Goal: Task Accomplishment & Management: Use online tool/utility

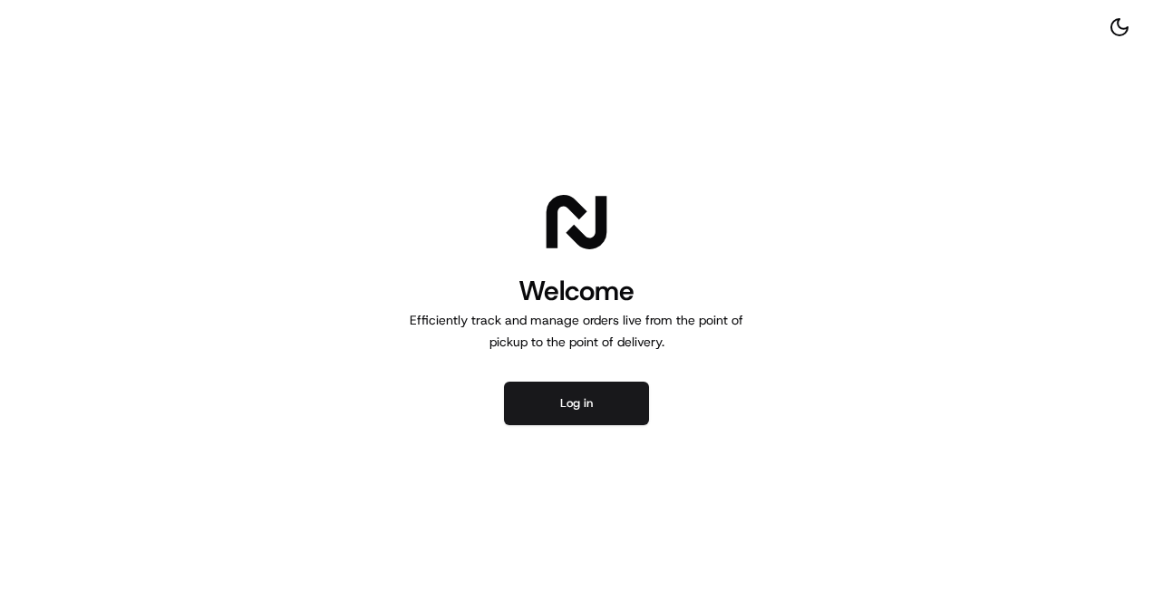
click at [556, 428] on div "Welcome Efficiently track and manage orders live from the point of pickup to th…" at bounding box center [576, 305] width 1153 height 611
click at [558, 404] on button "Log in" at bounding box center [576, 403] width 145 height 43
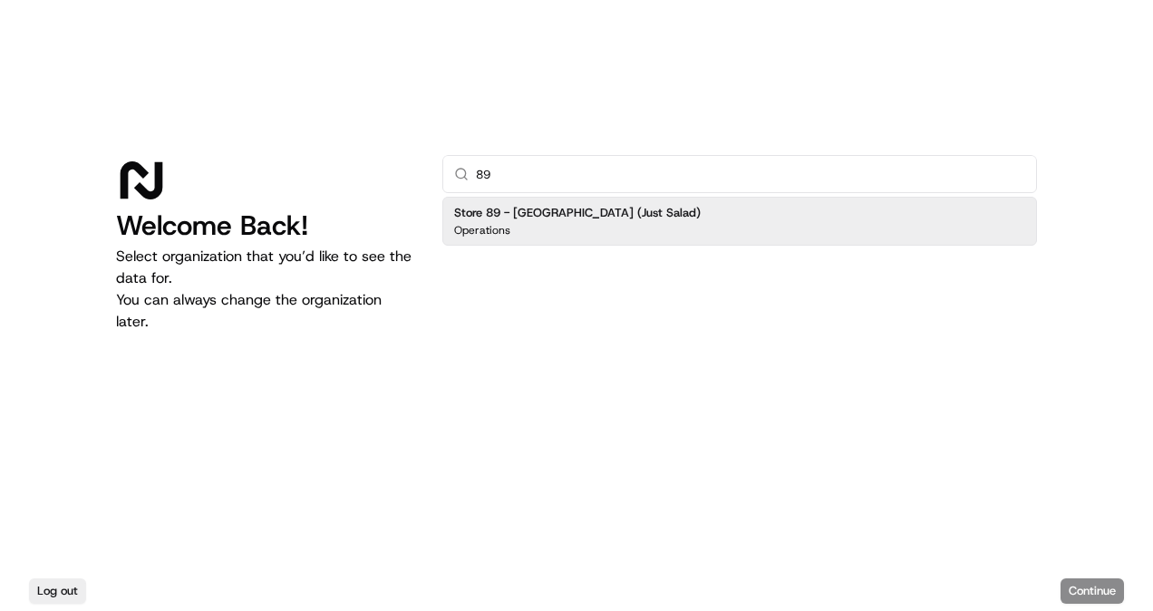
type input "89"
click at [576, 232] on div "Operations" at bounding box center [577, 230] width 246 height 14
click at [1075, 580] on button "Continue" at bounding box center [1091, 590] width 63 height 25
